Goal: Find contact information: Find phone

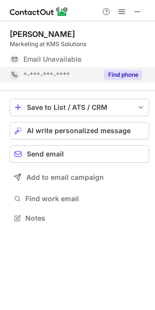
scroll to position [212, 155]
click at [106, 72] on button "Find phone" at bounding box center [123, 75] width 38 height 10
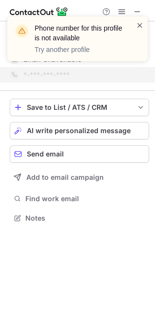
click at [142, 26] on span at bounding box center [140, 25] width 8 height 10
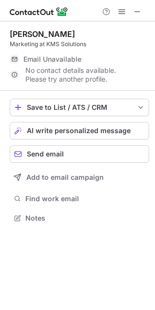
click at [136, 10] on div "Phone number for this profile is not available Try another profile" at bounding box center [78, 43] width 156 height 72
click at [135, 11] on span at bounding box center [137, 12] width 8 height 8
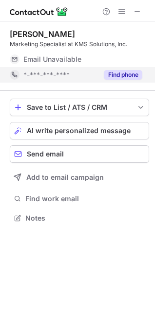
click at [127, 77] on button "Find phone" at bounding box center [123, 75] width 38 height 10
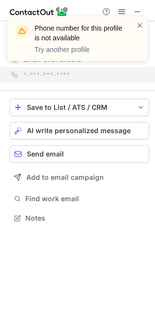
click at [138, 31] on div at bounding box center [140, 38] width 8 height 37
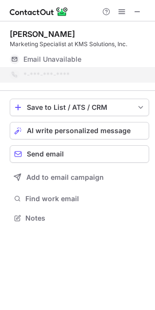
click at [138, 23] on span at bounding box center [140, 25] width 8 height 10
click at [138, 13] on div "Phone number for this profile is not available Try another profile" at bounding box center [78, 43] width 156 height 72
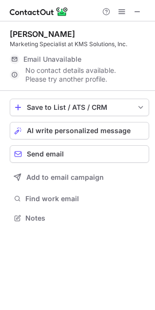
click at [138, 13] on span at bounding box center [137, 12] width 8 height 8
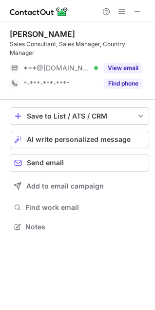
scroll to position [220, 155]
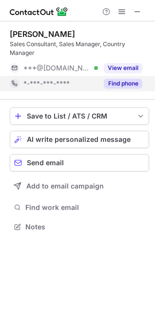
click at [131, 86] on button "Find phone" at bounding box center [123, 84] width 38 height 10
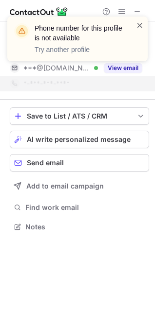
click at [136, 27] on span at bounding box center [140, 25] width 8 height 10
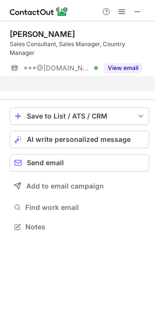
click at [136, 14] on div "Phone number for this profile is not available Try another profile" at bounding box center [78, 43] width 156 height 72
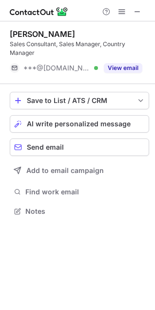
click at [136, 14] on div "Phone number for this profile is not available Try another profile" at bounding box center [78, 16] width 156 height 19
click at [136, 14] on span at bounding box center [137, 12] width 8 height 8
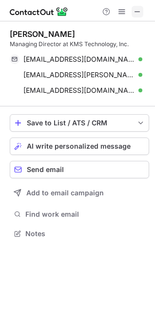
click at [136, 8] on span at bounding box center [137, 12] width 8 height 8
click at [142, 11] on button at bounding box center [137, 12] width 12 height 12
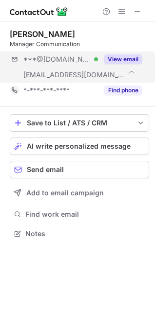
scroll to position [227, 155]
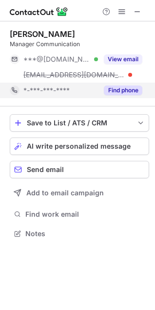
click at [119, 94] on button "Find phone" at bounding box center [123, 91] width 38 height 10
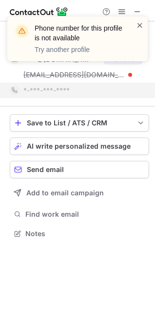
click at [143, 25] on span at bounding box center [140, 25] width 8 height 10
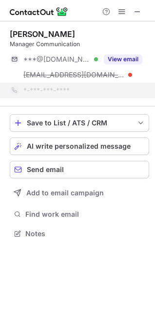
click at [139, 12] on div "Phone number for this profile is not available Try another profile" at bounding box center [78, 43] width 156 height 72
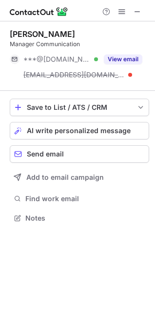
click at [139, 12] on span at bounding box center [137, 12] width 8 height 8
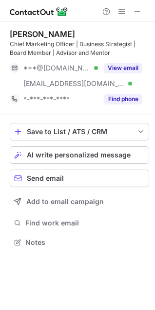
scroll to position [236, 155]
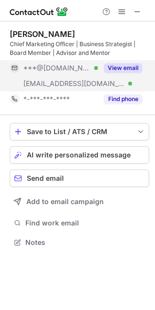
click at [120, 68] on button "View email" at bounding box center [123, 68] width 38 height 10
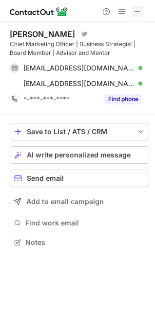
click at [139, 14] on span at bounding box center [137, 12] width 8 height 8
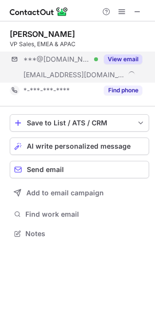
scroll to position [227, 155]
click at [124, 62] on button "View email" at bounding box center [123, 59] width 38 height 10
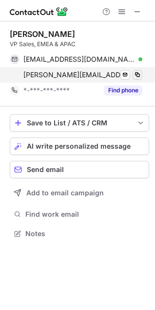
click at [137, 74] on span at bounding box center [137, 75] width 8 height 8
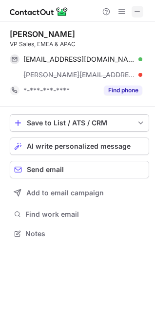
click at [139, 10] on span at bounding box center [137, 12] width 8 height 8
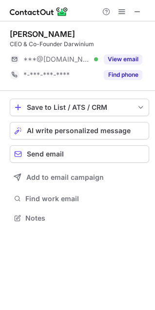
scroll to position [212, 155]
click at [136, 15] on span at bounding box center [137, 12] width 8 height 8
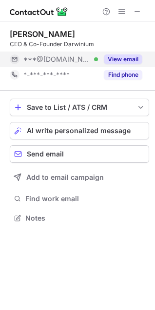
click at [125, 59] on button "View email" at bounding box center [123, 59] width 38 height 10
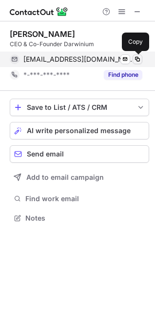
click at [136, 58] on span at bounding box center [137, 59] width 8 height 8
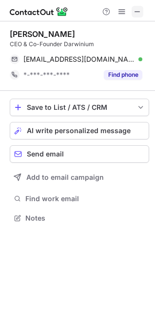
click at [142, 9] on button at bounding box center [137, 12] width 12 height 12
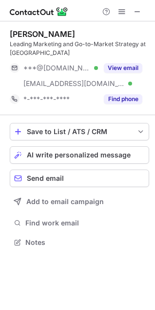
scroll to position [236, 155]
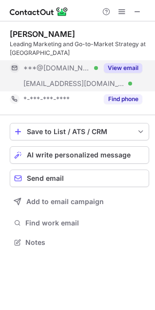
click at [124, 69] on button "View email" at bounding box center [123, 68] width 38 height 10
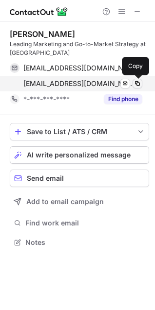
click at [135, 84] on span at bounding box center [137, 84] width 8 height 8
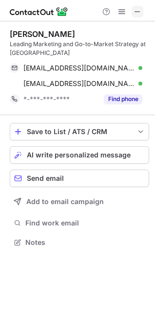
click at [134, 9] on span at bounding box center [137, 12] width 8 height 8
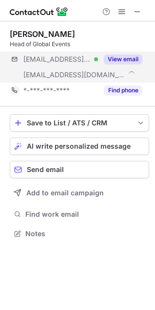
scroll to position [227, 155]
click at [117, 57] on button "View email" at bounding box center [123, 59] width 38 height 10
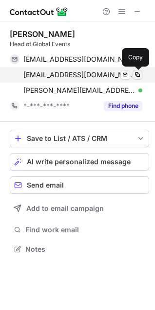
click at [138, 77] on span at bounding box center [137, 75] width 8 height 8
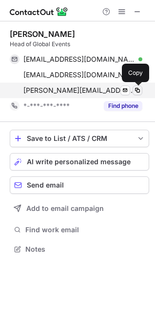
click at [140, 89] on span at bounding box center [137, 91] width 8 height 8
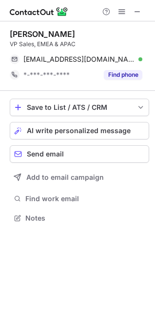
scroll to position [212, 155]
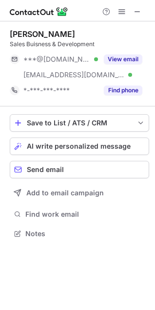
scroll to position [227, 155]
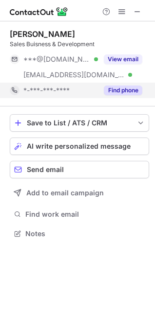
click at [118, 92] on button "Find phone" at bounding box center [123, 91] width 38 height 10
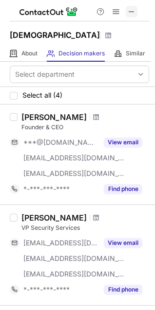
click at [131, 12] on span at bounding box center [131, 12] width 8 height 8
click at [132, 13] on span at bounding box center [131, 12] width 8 height 8
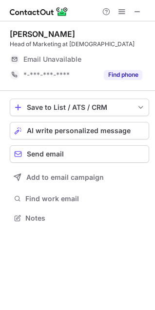
scroll to position [212, 155]
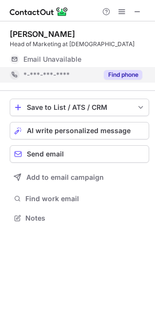
click at [127, 79] on button "Find phone" at bounding box center [123, 75] width 38 height 10
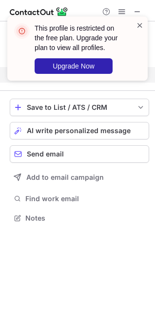
click at [140, 25] on span at bounding box center [140, 25] width 8 height 10
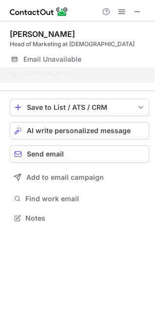
click at [136, 12] on div "This profile is restricted on the free plan. Upgrade your plan to view all prof…" at bounding box center [78, 52] width 156 height 91
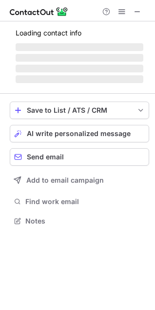
scroll to position [227, 155]
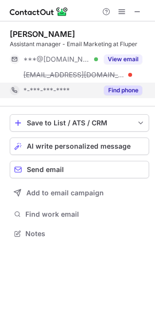
click at [125, 89] on button "Find phone" at bounding box center [123, 91] width 38 height 10
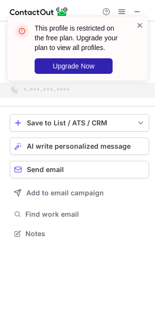
click at [140, 24] on span at bounding box center [140, 25] width 8 height 10
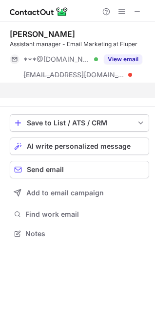
click at [138, 11] on div "This profile is restricted on the free plan. Upgrade your plan to view all prof…" at bounding box center [78, 52] width 156 height 91
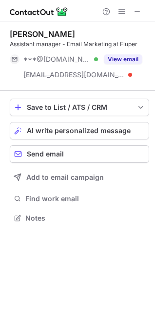
click at [138, 11] on div "This profile is restricted on the free plan. Upgrade your plan to view all prof…" at bounding box center [78, 16] width 156 height 19
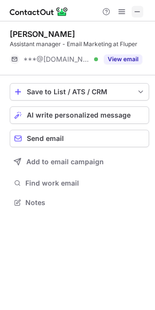
click at [142, 11] on button at bounding box center [137, 12] width 12 height 12
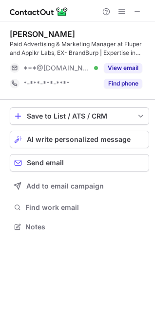
scroll to position [220, 155]
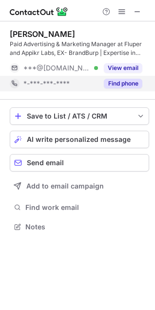
click at [121, 86] on button "Find phone" at bounding box center [123, 84] width 38 height 10
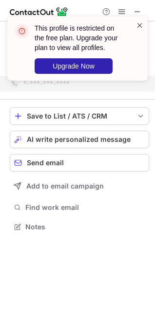
click at [141, 26] on span at bounding box center [140, 25] width 8 height 10
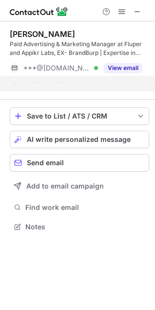
click at [139, 13] on div "This profile is restricted on the free plan. Upgrade your plan to view all prof…" at bounding box center [78, 52] width 156 height 91
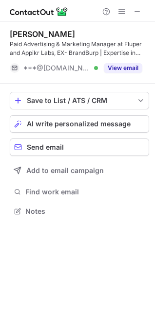
click at [139, 13] on div "This profile is restricted on the free plan. Upgrade your plan to view all prof…" at bounding box center [78, 16] width 156 height 19
click at [139, 13] on span at bounding box center [137, 12] width 8 height 8
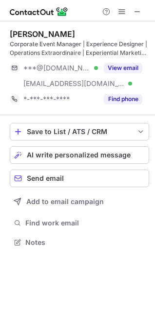
scroll to position [236, 155]
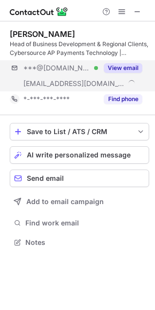
scroll to position [236, 155]
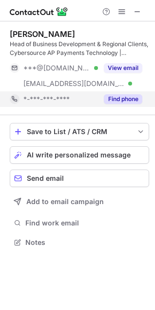
click at [119, 96] on button "Find phone" at bounding box center [123, 99] width 38 height 10
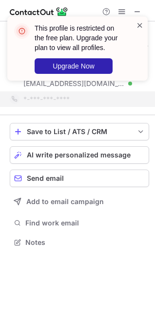
click at [138, 27] on span at bounding box center [140, 25] width 8 height 10
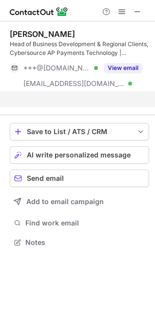
scroll to position [220, 155]
click at [136, 11] on div "This profile is restricted on the free plan. Upgrade your plan to view all prof…" at bounding box center [78, 52] width 156 height 91
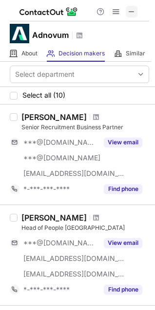
click at [131, 14] on span at bounding box center [131, 12] width 8 height 8
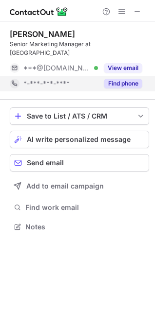
scroll to position [212, 155]
click at [120, 79] on button "Find phone" at bounding box center [123, 84] width 38 height 10
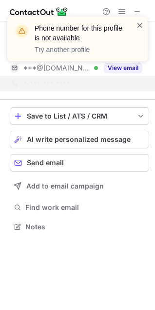
click at [138, 26] on span at bounding box center [140, 25] width 8 height 10
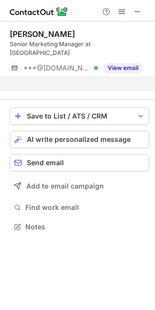
scroll to position [196, 155]
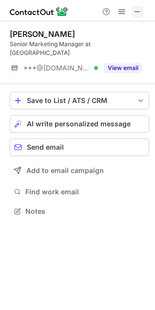
click at [134, 12] on span at bounding box center [137, 12] width 8 height 8
click at [136, 12] on span at bounding box center [137, 12] width 8 height 8
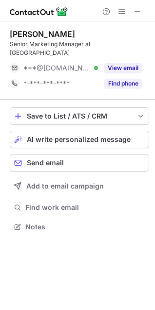
scroll to position [212, 155]
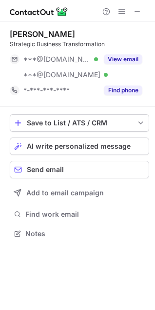
scroll to position [227, 155]
click at [134, 8] on span at bounding box center [137, 12] width 8 height 8
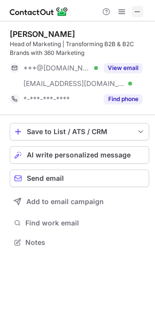
scroll to position [236, 155]
click at [140, 12] on span at bounding box center [137, 12] width 8 height 8
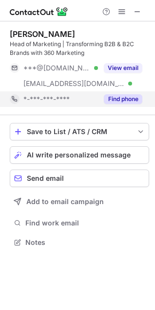
click at [124, 99] on button "Find phone" at bounding box center [123, 99] width 38 height 10
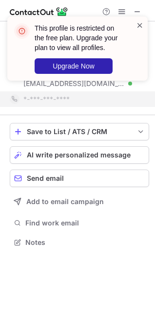
click at [138, 23] on span at bounding box center [140, 25] width 8 height 10
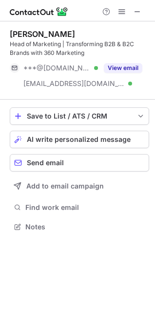
scroll to position [220, 155]
click at [137, 11] on div "This profile is restricted on the free plan. Upgrade your plan to view all prof…" at bounding box center [78, 16] width 156 height 19
click at [137, 11] on span at bounding box center [137, 12] width 8 height 8
